Goal: Register for event/course

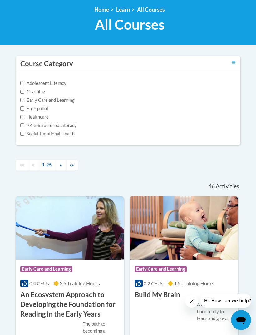
scroll to position [102, 0]
click at [32, 102] on label "Early Care and Learning" at bounding box center [47, 100] width 54 height 7
click at [24, 102] on input "Early Care and Learning" at bounding box center [22, 100] width 4 height 4
checkbox input "true"
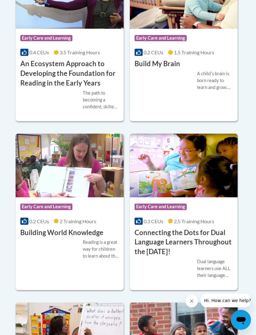
scroll to position [309, 0]
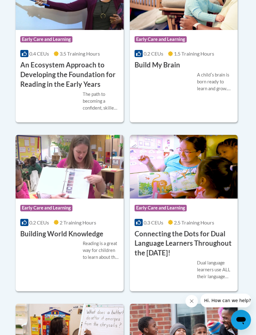
click at [201, 101] on div "Course Category: Early Care and Learning 0.2 CEUs 1.5 Training Hours COURSE Bui…" at bounding box center [184, 45] width 108 height 156
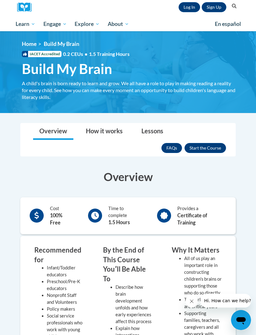
scroll to position [68, 0]
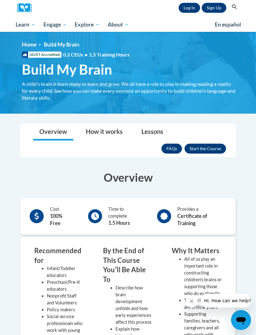
click at [215, 146] on button "Enroll" at bounding box center [206, 149] width 42 height 10
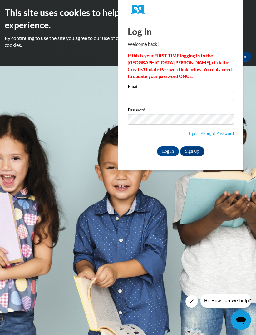
click at [201, 147] on link "Sign Up" at bounding box center [192, 151] width 24 height 10
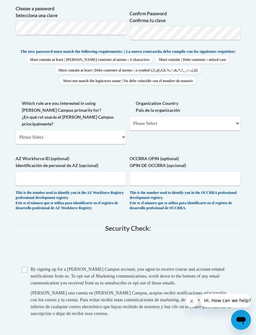
scroll to position [328, 0]
click at [29, 130] on select "Please Select College/University | Colegio/Universidad Community/Nonprofit Part…" at bounding box center [71, 137] width 111 height 14
